Goal: Use online tool/utility: Utilize a website feature to perform a specific function

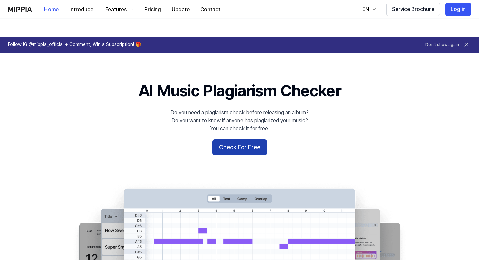
click at [235, 140] on button "Check For Free" at bounding box center [240, 148] width 55 height 16
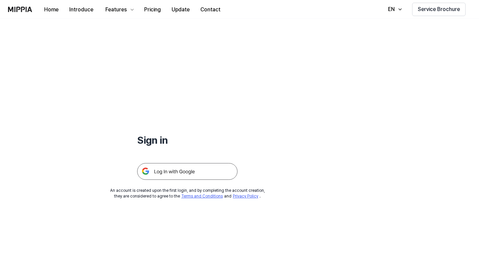
click at [205, 163] on img at bounding box center [187, 171] width 100 height 17
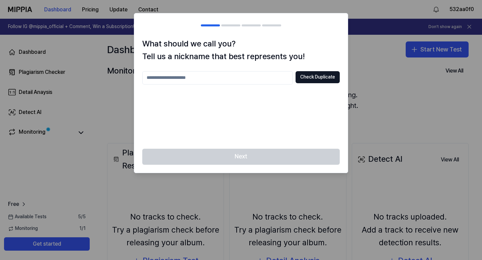
click at [204, 77] on input "text" at bounding box center [217, 77] width 151 height 13
type input "*********"
click at [314, 77] on button "Check Duplicate" at bounding box center [318, 77] width 44 height 12
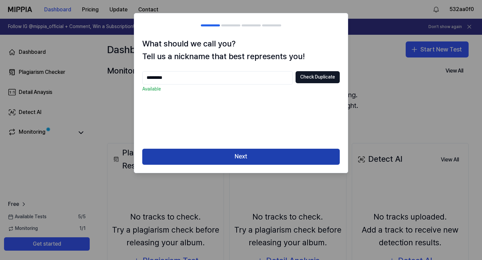
click at [300, 154] on button "Next" at bounding box center [241, 157] width 198 height 16
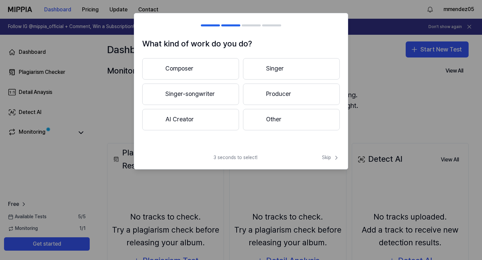
click at [271, 120] on button "Other" at bounding box center [291, 119] width 97 height 21
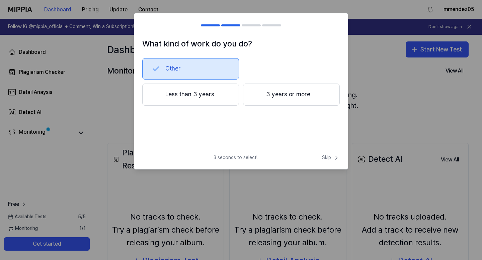
click at [234, 96] on button "Less than 3 years" at bounding box center [190, 95] width 97 height 22
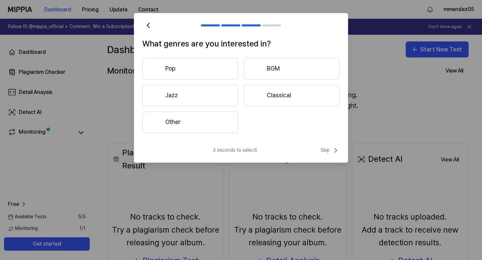
click at [227, 133] on button "Other" at bounding box center [190, 122] width 96 height 21
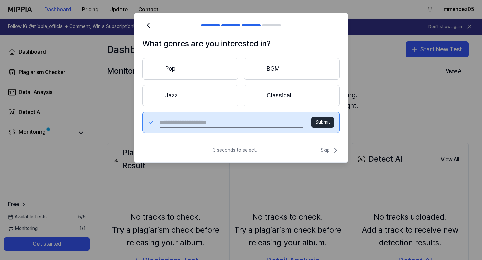
click at [255, 126] on input "text" at bounding box center [232, 122] width 144 height 11
type input "*"
click at [209, 62] on button "Pop" at bounding box center [190, 68] width 96 height 21
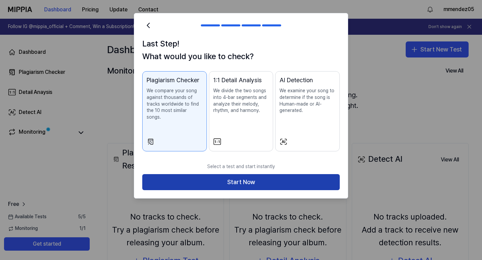
click at [231, 174] on button "Start Now" at bounding box center [241, 182] width 198 height 16
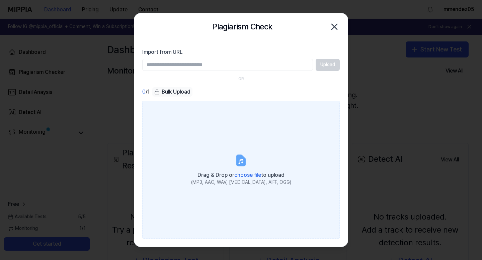
click at [253, 144] on label "Drag & Drop or choose file to upload (MP3, AAC, WAV, [MEDICAL_DATA], AIFF, OGG)" at bounding box center [241, 170] width 198 height 138
click at [0, 0] on input "Drag & Drop or choose file to upload (MP3, AAC, WAV, [MEDICAL_DATA], AIFF, OGG)" at bounding box center [0, 0] width 0 height 0
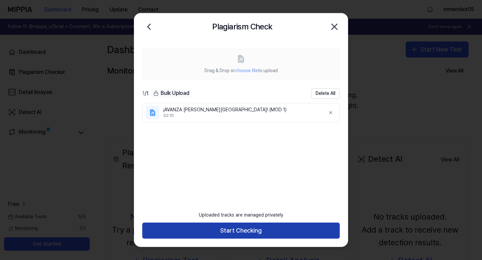
click at [288, 230] on button "Start Checking" at bounding box center [241, 231] width 198 height 16
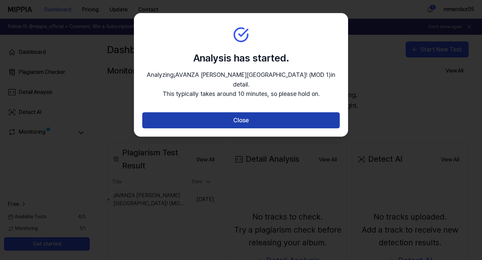
click at [322, 112] on button "Close" at bounding box center [241, 120] width 198 height 16
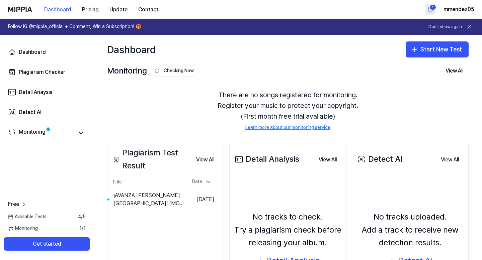
click at [430, 10] on html "Dashboard Pricing Update Contact 1 mmendez05 Follow IG @mippia_official + Comme…" at bounding box center [241, 130] width 482 height 260
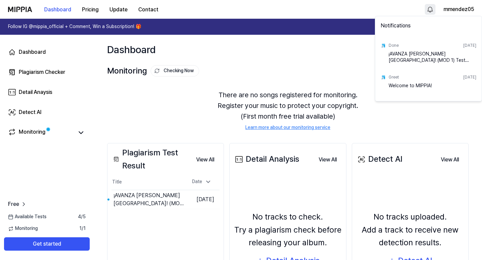
click at [431, 10] on html "Dashboard Pricing Update Contact mmendez05 Follow IG @mippia_official + Comment…" at bounding box center [241, 130] width 482 height 260
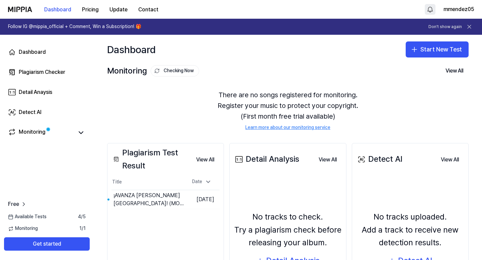
click at [428, 5] on html "Dashboard Pricing Update Contact mmendez05 Follow IG @mippia_official + Comment…" at bounding box center [241, 130] width 482 height 260
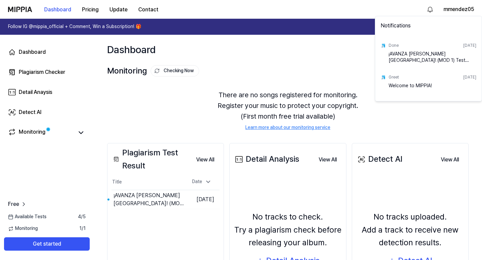
click at [413, 51] on div "¡AVANZA [PERSON_NAME][GEOGRAPHIC_DATA]! (MOD 1) Test Complete!" at bounding box center [433, 57] width 88 height 13
click at [393, 45] on div "Done" at bounding box center [394, 46] width 10 height 6
click at [384, 46] on img at bounding box center [383, 45] width 5 height 5
click at [281, 212] on html "Dashboard Pricing Update Contact mmendez05 Follow IG @mippia_official + Comment…" at bounding box center [241, 130] width 482 height 260
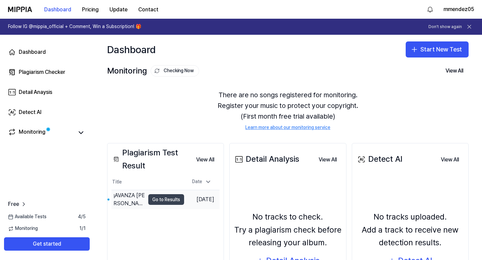
click at [155, 197] on button "Go to Results" at bounding box center [166, 200] width 36 height 11
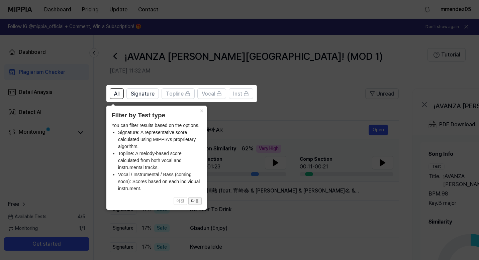
click at [194, 200] on button "다음" at bounding box center [195, 202] width 13 height 8
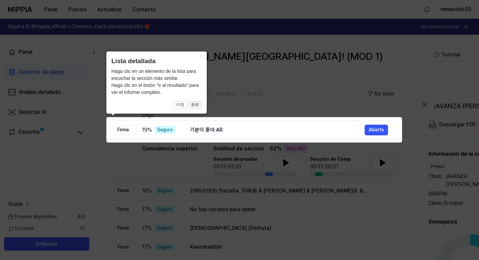
click at [197, 102] on button "완료" at bounding box center [195, 105] width 13 height 8
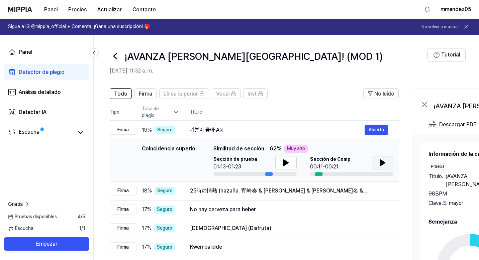
click at [375, 165] on button at bounding box center [382, 162] width 21 height 13
click at [340, 195] on div "25時の情熱 (hazaña. 宵崎奏 & [PERSON_NAME] & [PERSON_NAME]名 & [PERSON_NAME] & [PERSON_…" at bounding box center [277, 191] width 175 height 8
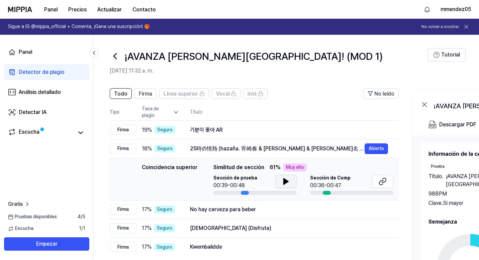
click at [290, 182] on button at bounding box center [286, 181] width 21 height 13
click at [381, 183] on icon at bounding box center [383, 182] width 8 height 8
click at [342, 213] on div "No hay cerveza para beber" at bounding box center [277, 210] width 175 height 8
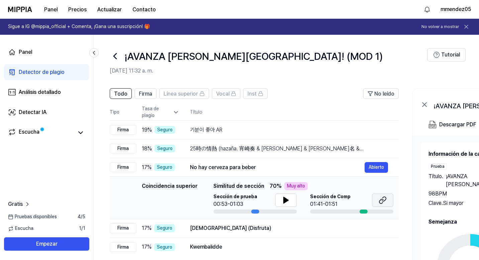
click at [382, 204] on icon at bounding box center [382, 202] width 4 height 4
click at [145, 95] on font "Firma" at bounding box center [145, 94] width 13 height 6
click at [290, 204] on button at bounding box center [286, 200] width 21 height 13
click at [382, 203] on icon at bounding box center [383, 201] width 8 height 8
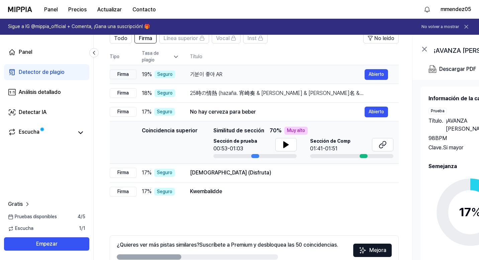
scroll to position [70, 0]
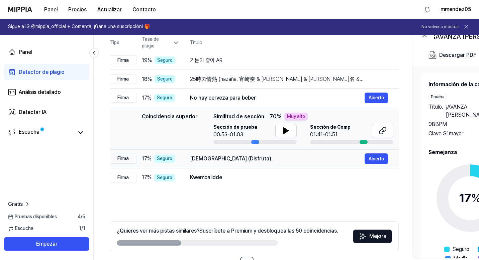
click at [301, 153] on td "Gbadun (Disfruta) Abierto" at bounding box center [289, 159] width 220 height 19
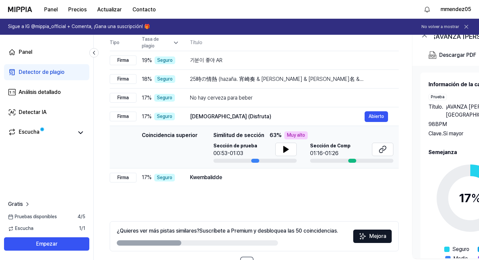
click at [383, 142] on div "Coincidencia superior Similitud de sección 63 % Muy alto Sección de prueba 00:5…" at bounding box center [304, 147] width 180 height 31
click at [376, 146] on button at bounding box center [382, 149] width 21 height 13
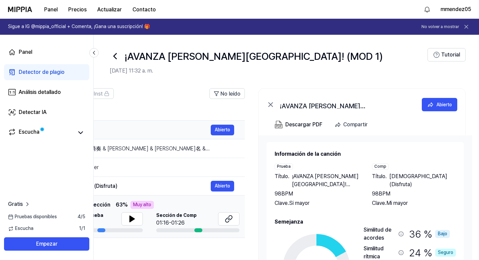
scroll to position [0, 0]
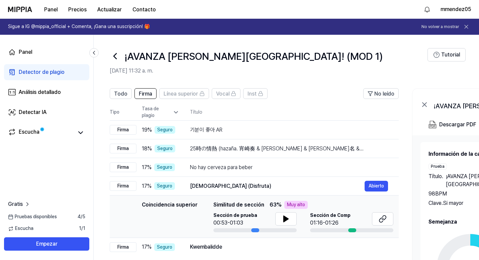
click at [121, 82] on div "Todo Firma Línea superior Vocal Inst No leído Todo Firma Línea superior Vocal I…" at bounding box center [364, 218] width 540 height 272
click at [121, 94] on font "Todo" at bounding box center [120, 94] width 13 height 6
click at [52, 131] on link "Escucha" at bounding box center [40, 132] width 65 height 9
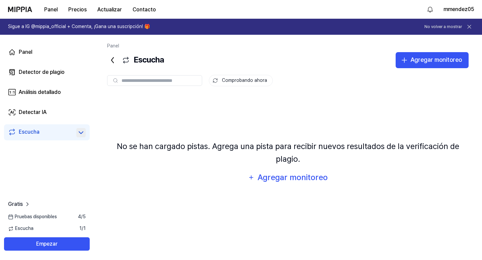
click at [83, 132] on icon at bounding box center [81, 133] width 8 height 8
click at [58, 72] on font "Detector de plagio" at bounding box center [42, 72] width 46 height 6
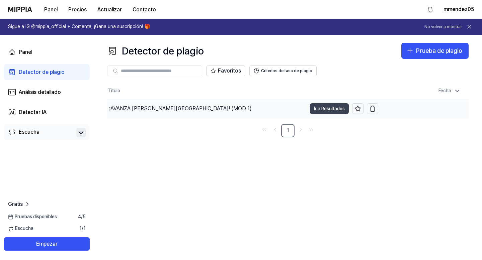
click at [334, 110] on font "Ir a Resultados" at bounding box center [329, 108] width 31 height 5
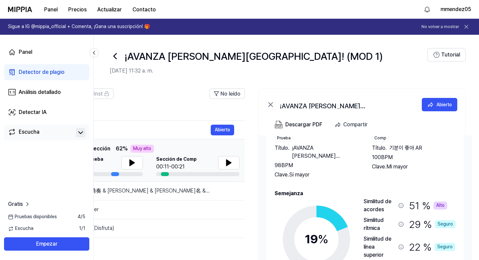
scroll to position [28, 0]
click at [308, 122] on font "Descargar PDF" at bounding box center [304, 125] width 37 height 6
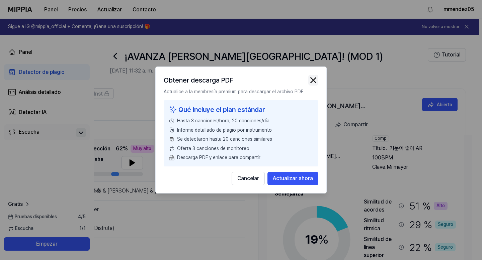
click at [312, 77] on img "button" at bounding box center [313, 80] width 10 height 10
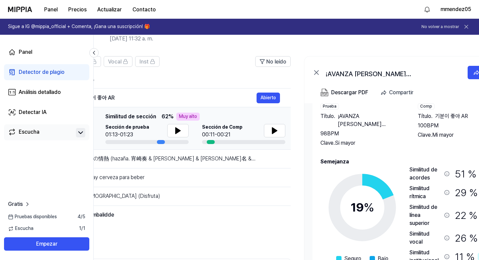
scroll to position [0, 0]
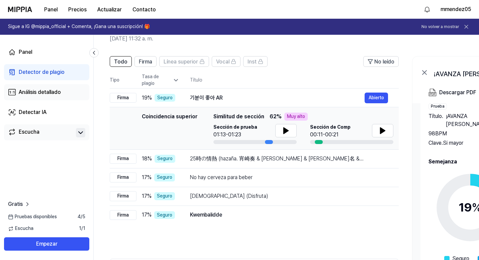
click at [61, 93] on font "Análisis detallado" at bounding box center [40, 92] width 42 height 6
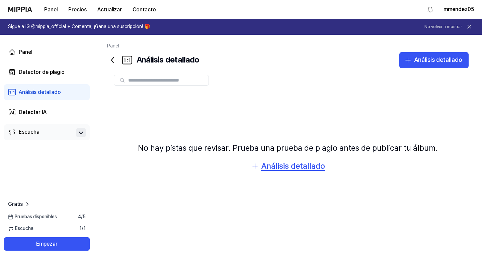
click at [312, 172] on div "Análisis detallado" at bounding box center [293, 166] width 64 height 13
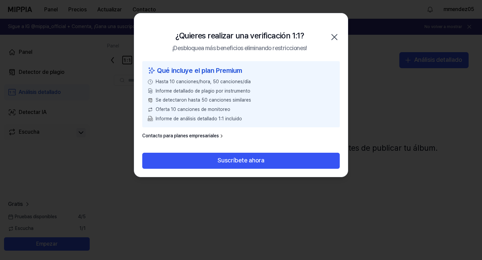
click at [339, 25] on div "¿Quieres realizar una verificación 1:1? ¡Desbloquea más beneficios eliminando r…" at bounding box center [241, 37] width 214 height 48
click at [331, 45] on div "¿Quieres realizar una verificación 1:1? ¡Desbloquea más beneficios eliminando r…" at bounding box center [241, 37] width 214 height 48
click at [336, 37] on icon "button" at bounding box center [334, 37] width 11 height 11
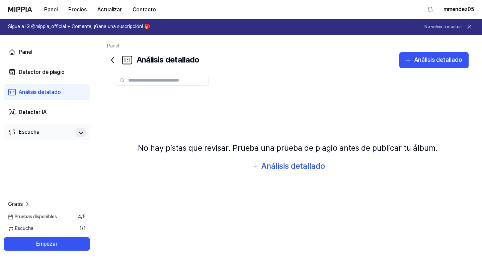
click at [445, 68] on div at bounding box center [288, 80] width 362 height 24
click at [445, 64] on div "Análisis detallado" at bounding box center [438, 60] width 48 height 10
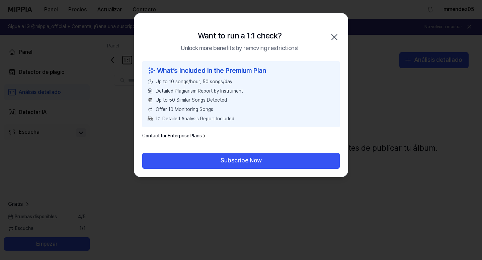
click at [331, 38] on icon "button" at bounding box center [334, 37] width 11 height 11
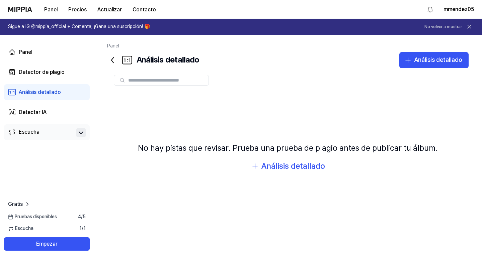
click at [50, 121] on div "Panel Detector de plagio Análisis detallado Detectar IA Escucha" at bounding box center [47, 92] width 94 height 115
click at [55, 112] on link "Detectar IA" at bounding box center [47, 112] width 86 height 16
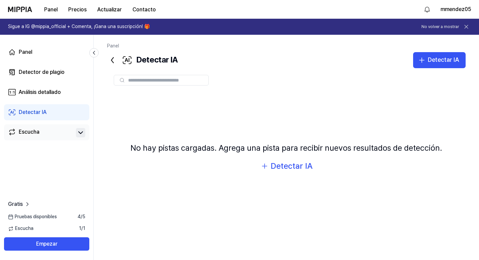
click at [85, 141] on div "Panel Detector de plagio Análisis detallado Detectar IA Escucha" at bounding box center [46, 92] width 93 height 115
click at [85, 135] on button at bounding box center [80, 132] width 9 height 9
click at [56, 133] on link "Escucha" at bounding box center [40, 132] width 65 height 9
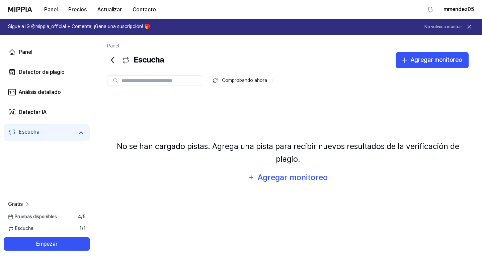
click at [23, 203] on link "Gratis" at bounding box center [19, 205] width 23 height 8
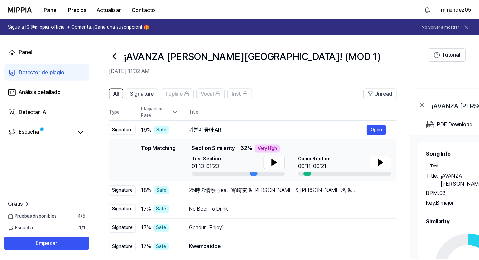
scroll to position [32, 0]
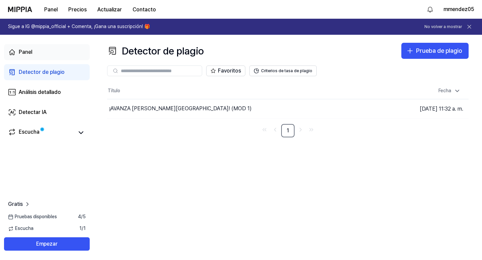
click at [45, 57] on link "Panel" at bounding box center [47, 52] width 86 height 16
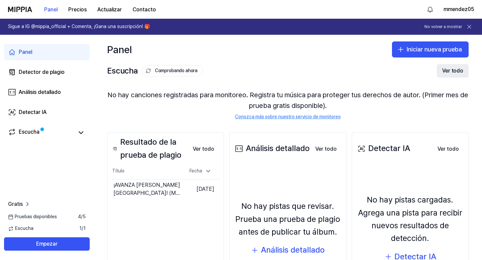
click at [453, 74] on font "Ver todo" at bounding box center [452, 71] width 21 height 8
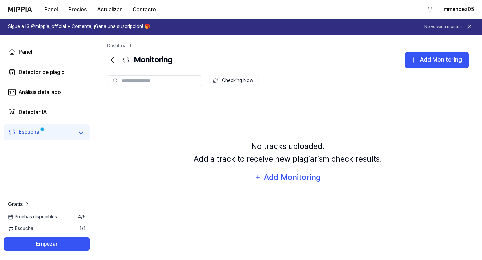
click at [110, 61] on icon at bounding box center [112, 60] width 11 height 11
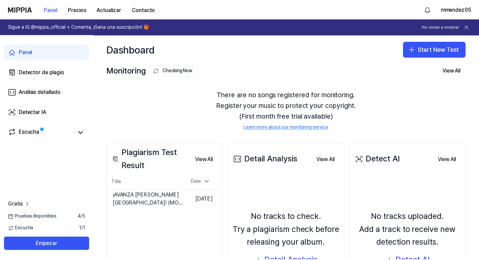
scroll to position [51, 0]
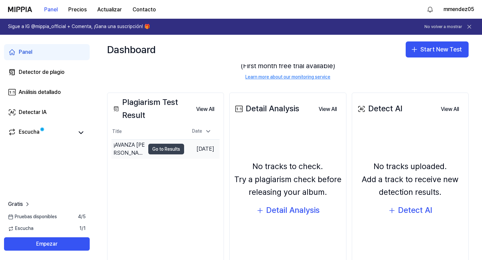
click at [165, 152] on button "Go to Results" at bounding box center [166, 149] width 36 height 11
